Goal: Task Accomplishment & Management: Complete application form

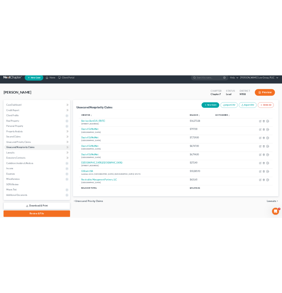
scroll to position [13, 0]
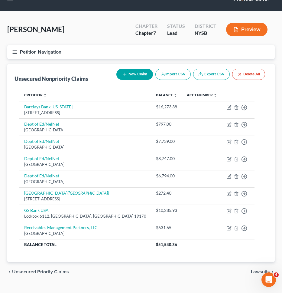
click at [127, 71] on button "New Claim" at bounding box center [134, 74] width 37 height 11
select select "0"
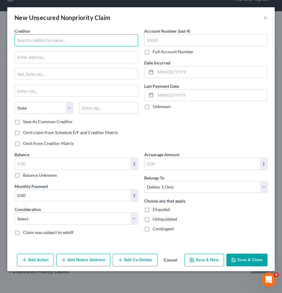
click at [97, 44] on input "text" at bounding box center [77, 40] width 124 height 12
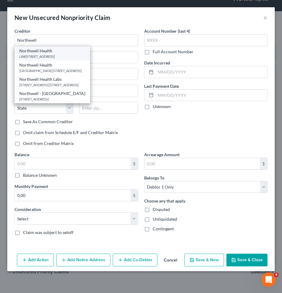
click at [85, 54] on div "LB#[STREET_ADDRESS]" at bounding box center [52, 56] width 66 height 5
type input "Northwell Health"
type input "LB#8253"
type input "PO Box 95000"
type input "[GEOGRAPHIC_DATA]"
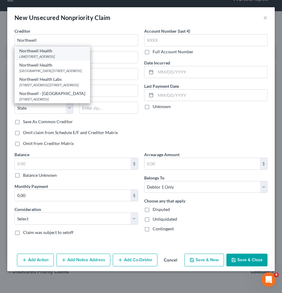
select select "39"
type input "19195"
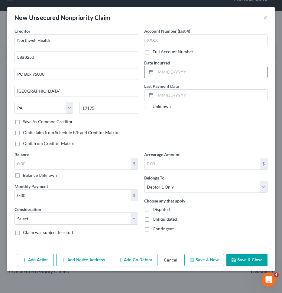
click at [178, 68] on input "text" at bounding box center [212, 71] width 112 height 11
type input "05/2025"
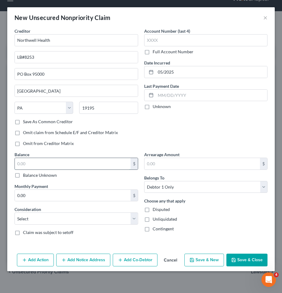
click at [93, 164] on input "text" at bounding box center [73, 163] width 116 height 11
type input "534.52"
click at [106, 212] on div "Consideration Select Cable / Satellite Services Collection Agency Credit Card D…" at bounding box center [77, 215] width 124 height 18
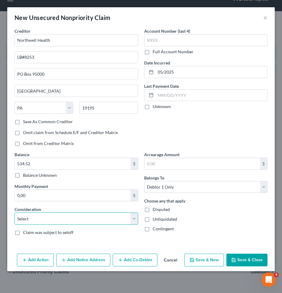
click at [106, 221] on select "Select Cable / Satellite Services Collection Agency Credit Card Debt Debt Couns…" at bounding box center [77, 218] width 124 height 12
select select "9"
click at [15, 212] on select "Select Cable / Satellite Services Collection Agency Credit Card Debt Debt Couns…" at bounding box center [77, 218] width 124 height 12
click at [257, 257] on button "Save & Close" at bounding box center [246, 259] width 41 height 13
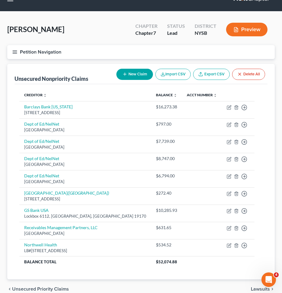
click at [122, 76] on icon "button" at bounding box center [124, 74] width 5 height 5
select select "0"
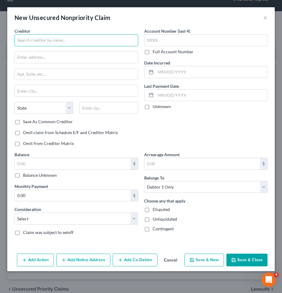
click at [85, 39] on input "text" at bounding box center [77, 40] width 124 height 12
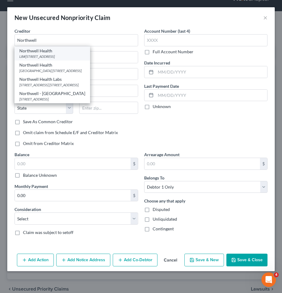
click at [74, 53] on div "Northwell Health" at bounding box center [52, 51] width 66 height 6
type input "Northwell Health"
type input "LB#8253"
type input "PO Box 95000"
type input "[GEOGRAPHIC_DATA]"
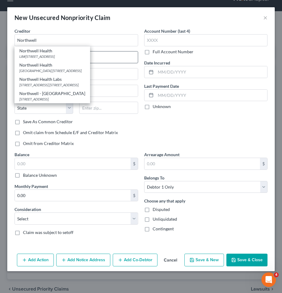
select select "39"
type input "19195"
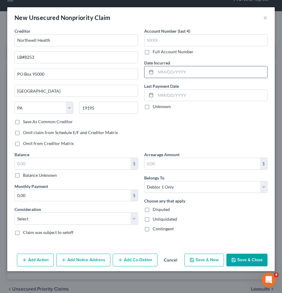
click at [159, 73] on input "text" at bounding box center [212, 71] width 112 height 11
type input "03/2025"
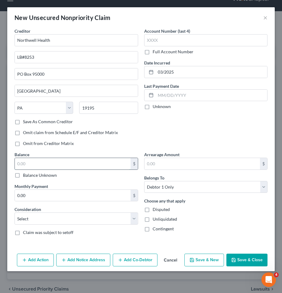
click at [107, 162] on input "text" at bounding box center [73, 163] width 116 height 11
type input "1,411"
click at [109, 215] on select "Select Cable / Satellite Services Collection Agency Credit Card Debt Debt Couns…" at bounding box center [77, 218] width 124 height 12
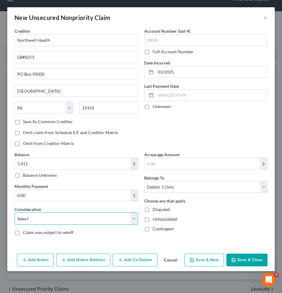
select select "9"
click at [15, 212] on select "Select Cable / Satellite Services Collection Agency Credit Card Debt Debt Couns…" at bounding box center [77, 218] width 124 height 12
click at [242, 264] on button "Save & Close" at bounding box center [246, 259] width 41 height 13
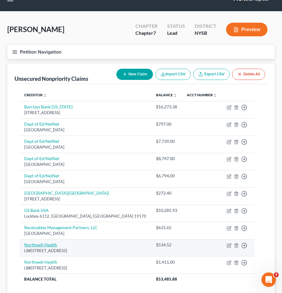
click at [49, 242] on link "Northwell Health" at bounding box center [40, 244] width 33 height 5
select select "39"
select select "9"
select select "0"
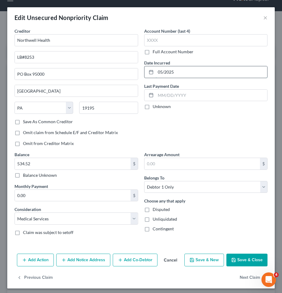
click at [161, 72] on input "05/2025" at bounding box center [212, 71] width 112 height 11
type input "03/2025"
click at [248, 257] on button "Save & Close" at bounding box center [246, 259] width 41 height 13
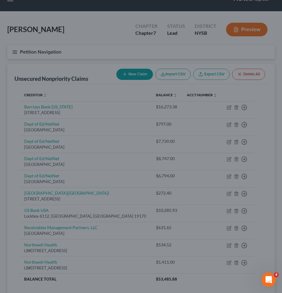
type input "0"
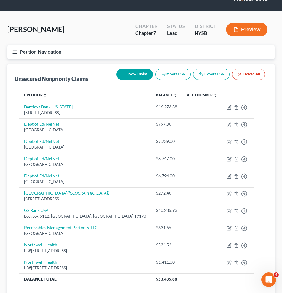
click at [135, 74] on button "New Claim" at bounding box center [134, 74] width 37 height 11
select select "0"
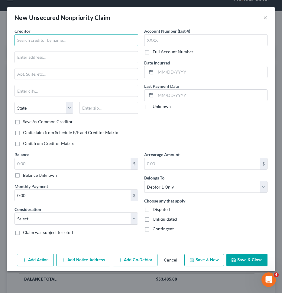
click at [116, 41] on input "text" at bounding box center [77, 40] width 124 height 12
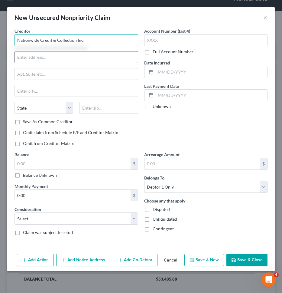
type input "Nationwide Credit & Collection Inc."
click at [114, 58] on input "text" at bounding box center [76, 56] width 123 height 11
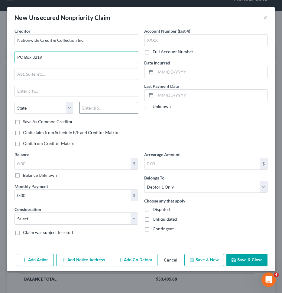
type input "PO Box 3219"
click at [121, 111] on input "text" at bounding box center [108, 108] width 59 height 12
type input "60522"
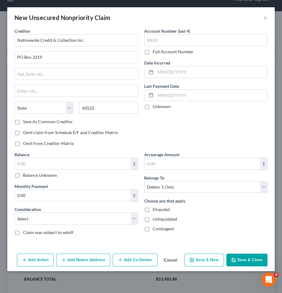
click at [130, 125] on div "Creditor * Nationwide Credit & Collection Inc. PO Box [GEOGRAPHIC_DATA][US_STAT…" at bounding box center [76, 89] width 130 height 123
type input "Hinsdale"
select select "14"
click at [61, 123] on label "Save As Common Creditor" at bounding box center [48, 122] width 50 height 6
click at [29, 122] on input "Save As Common Creditor" at bounding box center [27, 121] width 4 height 4
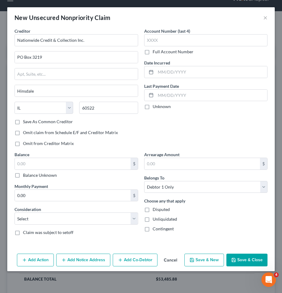
checkbox input "true"
click at [70, 90] on input "Hinsdale" at bounding box center [76, 90] width 123 height 11
type input "I"
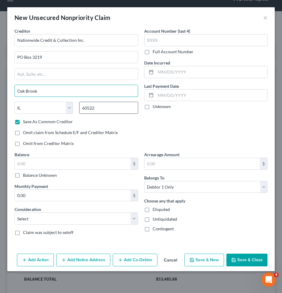
type input "Oak Brook"
click at [126, 109] on input "60522" at bounding box center [108, 108] width 59 height 12
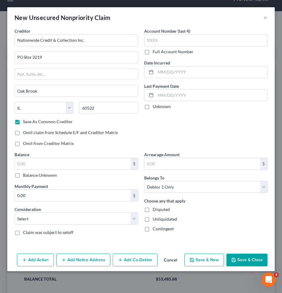
click at [151, 119] on div "Account Number (last 4) Full Account Number Date Incurred Last Payment Date Unk…" at bounding box center [206, 89] width 130 height 123
click at [200, 72] on input "text" at bounding box center [212, 71] width 112 height 11
type input "08/2025"
click at [213, 140] on div "Account Number (last 4) Full Account Number Date Incurred 08/2025 Last Payment …" at bounding box center [206, 89] width 130 height 123
click at [121, 161] on input "text" at bounding box center [73, 163] width 116 height 11
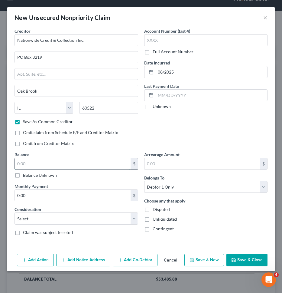
click at [119, 163] on input "text" at bounding box center [73, 163] width 116 height 11
type input "457"
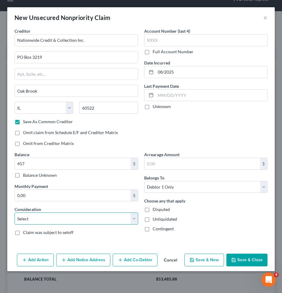
click at [98, 221] on select "Select Cable / Satellite Services Collection Agency Credit Card Debt Debt Couns…" at bounding box center [77, 218] width 124 height 12
select select "1"
click at [15, 212] on select "Select Cable / Satellite Services Collection Agency Credit Card Debt Debt Couns…" at bounding box center [77, 218] width 124 height 12
click at [256, 261] on button "Save & Close" at bounding box center [246, 259] width 41 height 13
checkbox input "false"
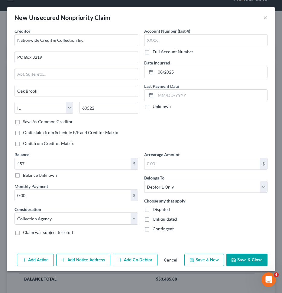
type input "457.00"
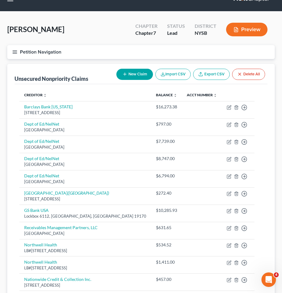
click at [138, 73] on button "New Claim" at bounding box center [134, 74] width 37 height 11
select select "0"
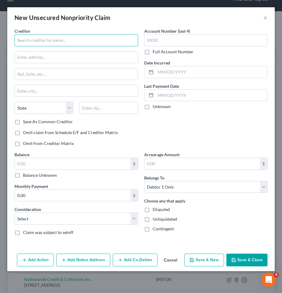
click at [76, 36] on input "text" at bounding box center [77, 40] width 124 height 12
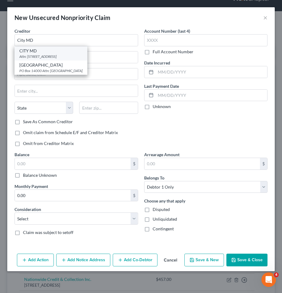
click at [65, 56] on div "Attn: [STREET_ADDRESS]" at bounding box center [50, 56] width 63 height 5
type input "CITY MD"
type input "Attn: # 27757M"
type input "PO Box 14000"
type input "[GEOGRAPHIC_DATA]"
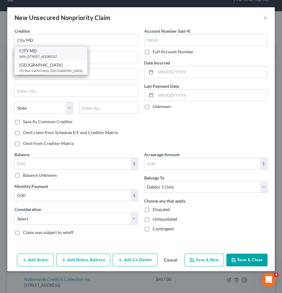
select select "20"
type input "04915"
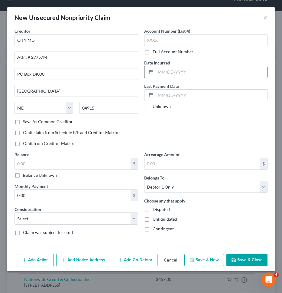
click at [173, 71] on input "text" at bounding box center [212, 71] width 112 height 11
type input "08/2025"
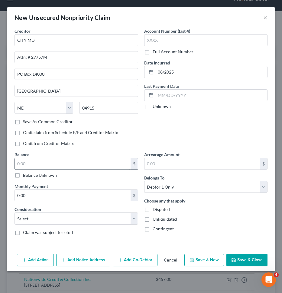
click at [119, 158] on div "$" at bounding box center [77, 164] width 124 height 12
click at [119, 160] on input "text" at bounding box center [73, 163] width 116 height 11
type input "225"
click at [118, 215] on select "Select Cable / Satellite Services Collection Agency Credit Card Debt Debt Couns…" at bounding box center [77, 218] width 124 height 12
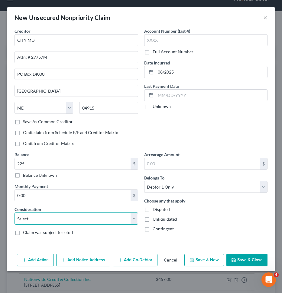
select select "9"
click at [15, 212] on select "Select Cable / Satellite Services Collection Agency Credit Card Debt Debt Couns…" at bounding box center [77, 218] width 124 height 12
click at [89, 261] on button "Add Notice Address" at bounding box center [83, 259] width 54 height 13
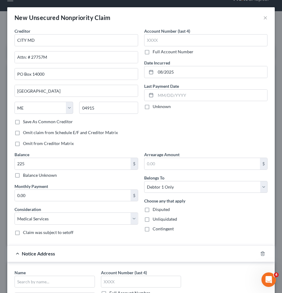
scroll to position [92, 0]
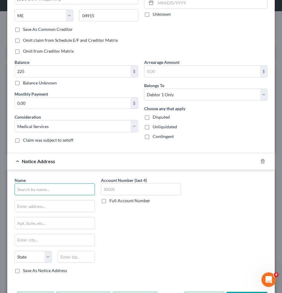
click at [80, 192] on input "text" at bounding box center [55, 189] width 80 height 12
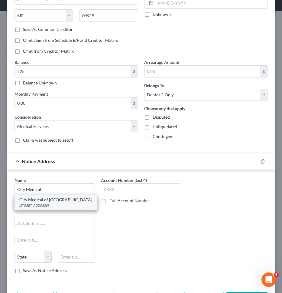
click at [75, 201] on div "City Medical of [GEOGRAPHIC_DATA]" at bounding box center [55, 200] width 73 height 6
type input "City Medical of [GEOGRAPHIC_DATA]"
type input "PO Box 14099"
type input "[GEOGRAPHIC_DATA]"
select select "20"
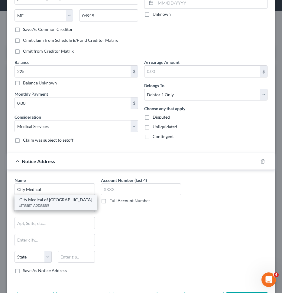
type input "04915"
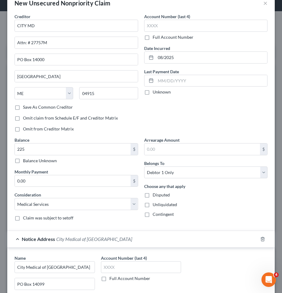
scroll to position [0, 0]
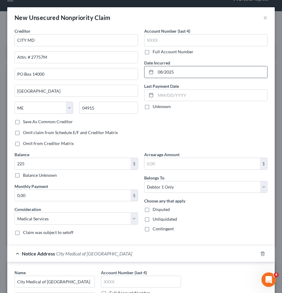
click at [162, 72] on input "08/2025" at bounding box center [212, 71] width 112 height 11
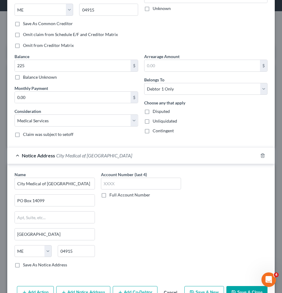
scroll to position [116, 0]
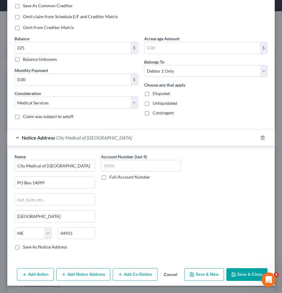
type input "06/2025"
click at [216, 272] on button "Save & New" at bounding box center [204, 274] width 40 height 13
select select "0"
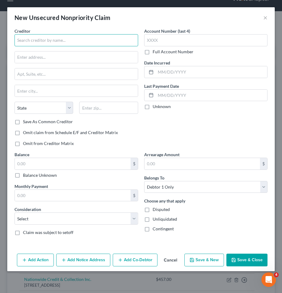
click at [84, 41] on input "text" at bounding box center [77, 40] width 124 height 12
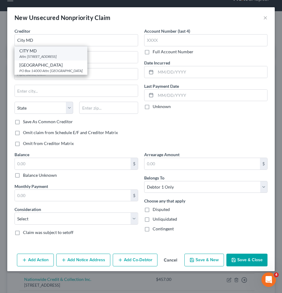
click at [59, 55] on div "Attn: [STREET_ADDRESS]" at bounding box center [50, 56] width 63 height 5
type input "CITY MD"
type input "Attn: # 27757M"
type input "PO Box 14000"
type input "[GEOGRAPHIC_DATA]"
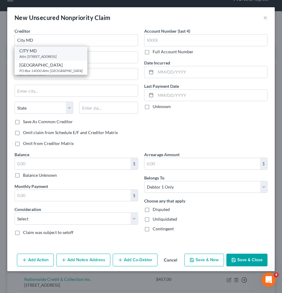
select select "20"
type input "04915"
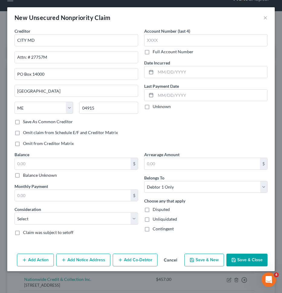
click at [83, 259] on button "Add Notice Address" at bounding box center [83, 259] width 54 height 13
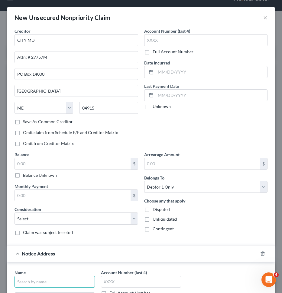
click at [84, 276] on input "text" at bounding box center [55, 281] width 80 height 12
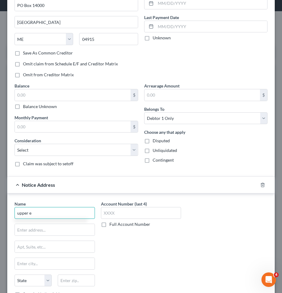
scroll to position [72, 0]
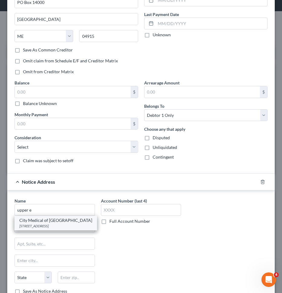
click at [57, 223] on div "[STREET_ADDRESS]" at bounding box center [55, 225] width 73 height 5
type input "City Medical of [GEOGRAPHIC_DATA]"
type input "PO Box 14099"
type input "[GEOGRAPHIC_DATA]"
select select "20"
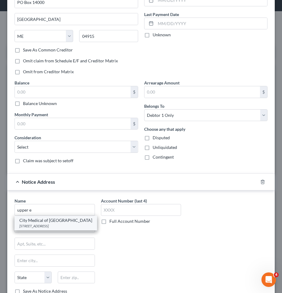
type input "04915"
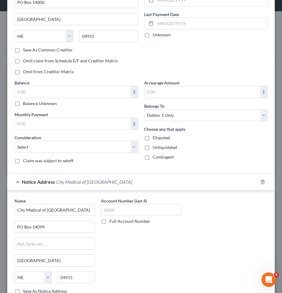
scroll to position [0, 0]
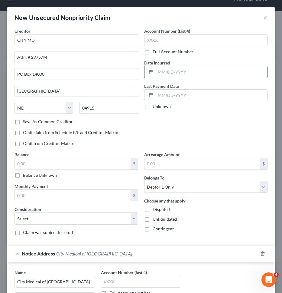
click at [215, 72] on input "text" at bounding box center [212, 71] width 112 height 11
type input "06/2025"
click at [87, 164] on input "text" at bounding box center [73, 163] width 116 height 11
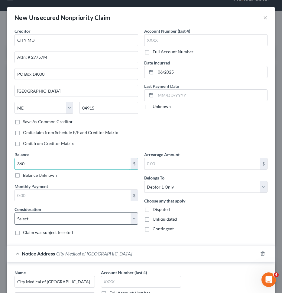
type input "360"
click at [87, 213] on select "Select Cable / Satellite Services Collection Agency Credit Card Debt Debt Couns…" at bounding box center [77, 218] width 124 height 12
select select "9"
click at [15, 212] on select "Select Cable / Satellite Services Collection Agency Credit Card Debt Debt Couns…" at bounding box center [77, 218] width 124 height 12
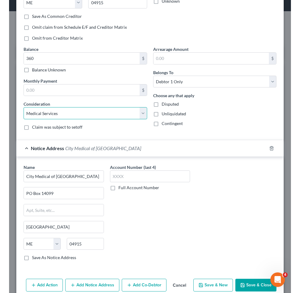
scroll to position [116, 0]
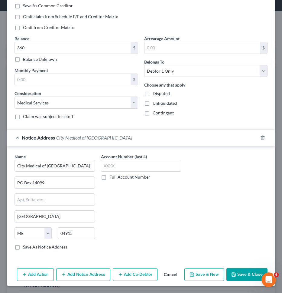
click at [234, 269] on button "Save & Close" at bounding box center [246, 274] width 41 height 13
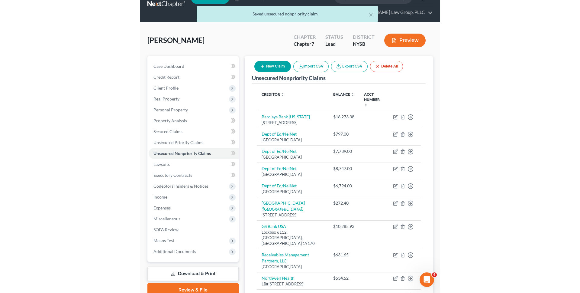
scroll to position [8, 0]
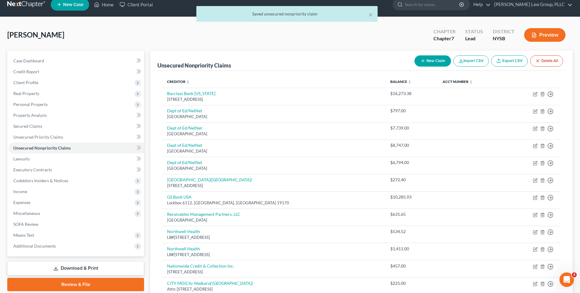
click at [36, 4] on link at bounding box center [26, 4] width 39 height 11
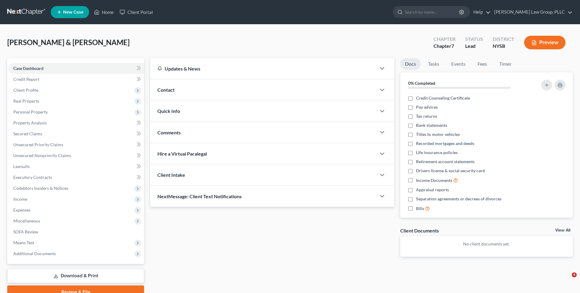
click at [24, 15] on link at bounding box center [26, 12] width 39 height 11
